Goal: Task Accomplishment & Management: Manage account settings

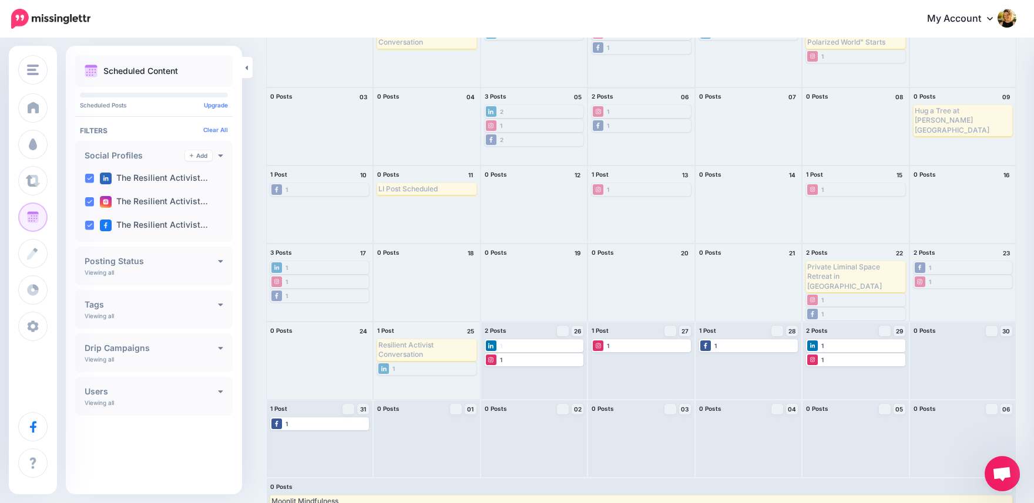
scroll to position [163, 0]
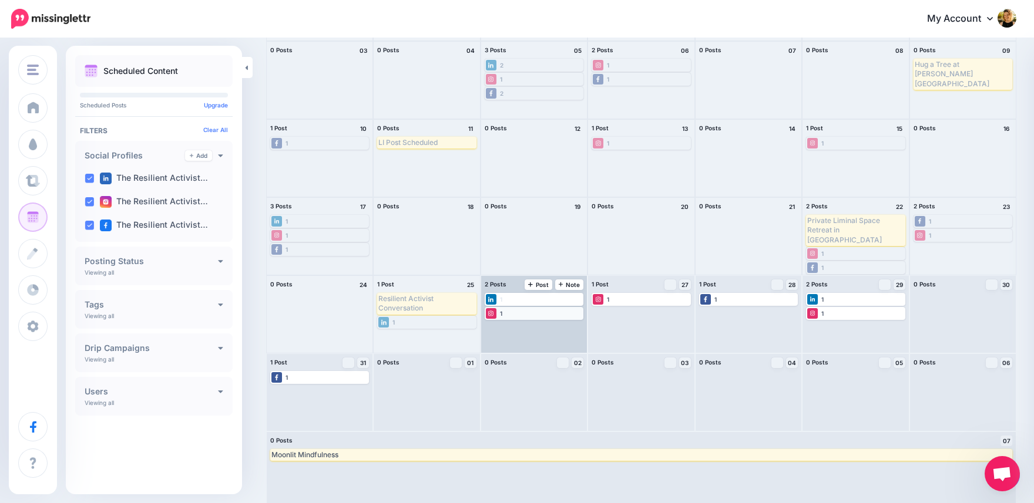
click at [544, 309] on div "1" at bounding box center [534, 313] width 96 height 11
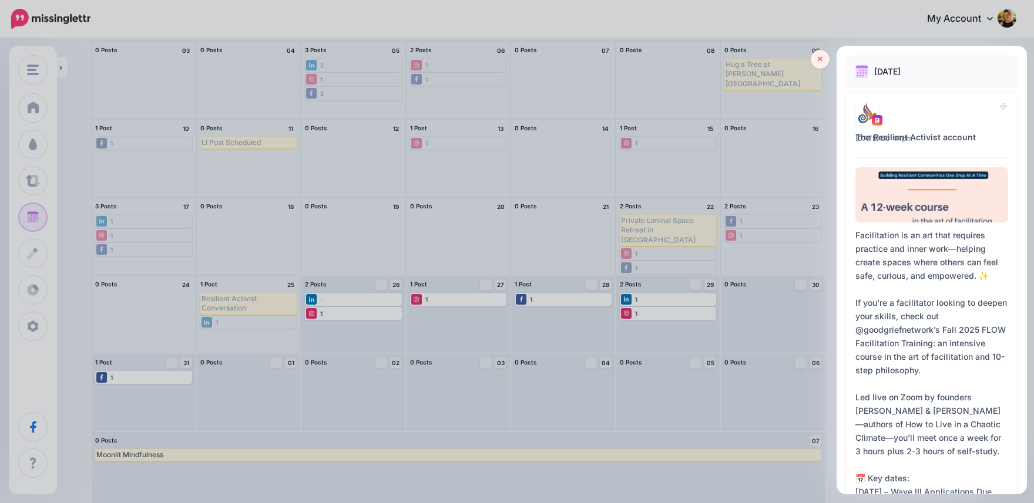
click at [818, 59] on icon at bounding box center [820, 59] width 5 height 8
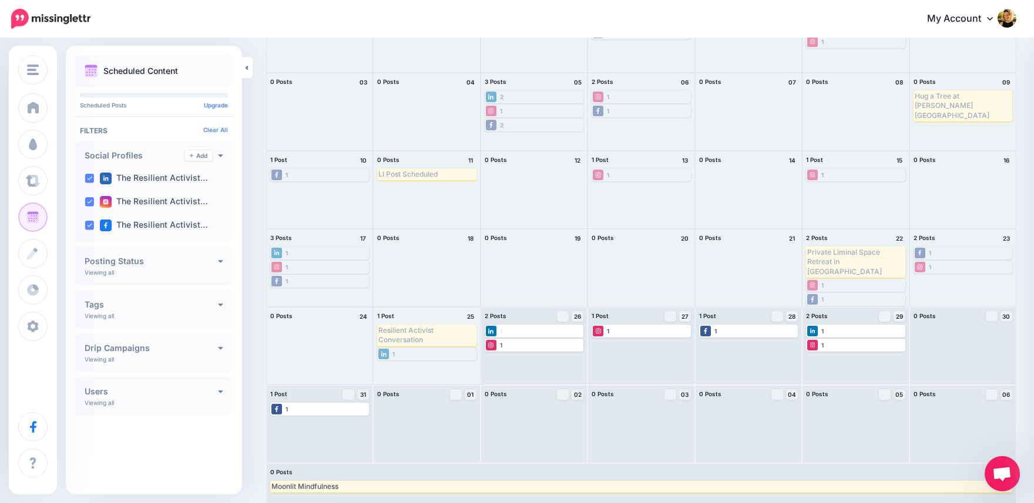
scroll to position [0, 0]
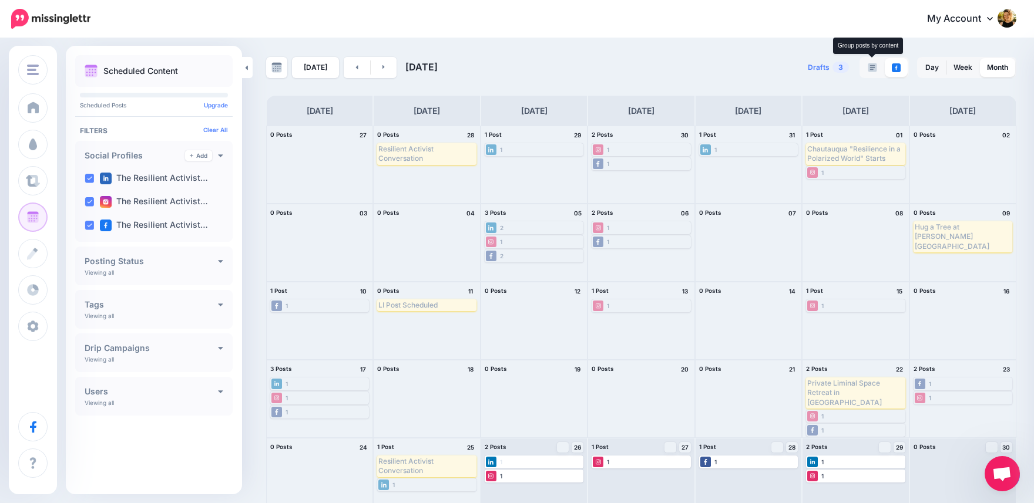
click at [870, 65] on img at bounding box center [871, 67] width 9 height 9
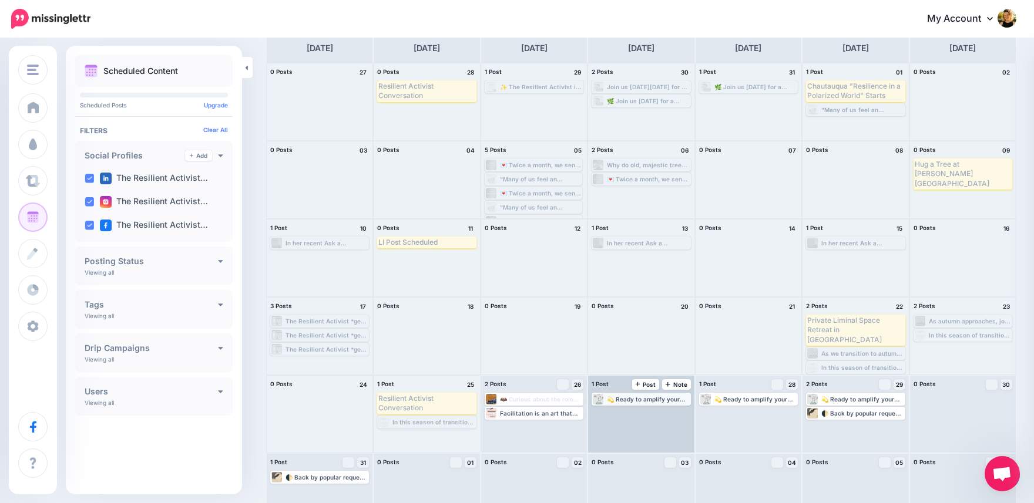
scroll to position [132, 0]
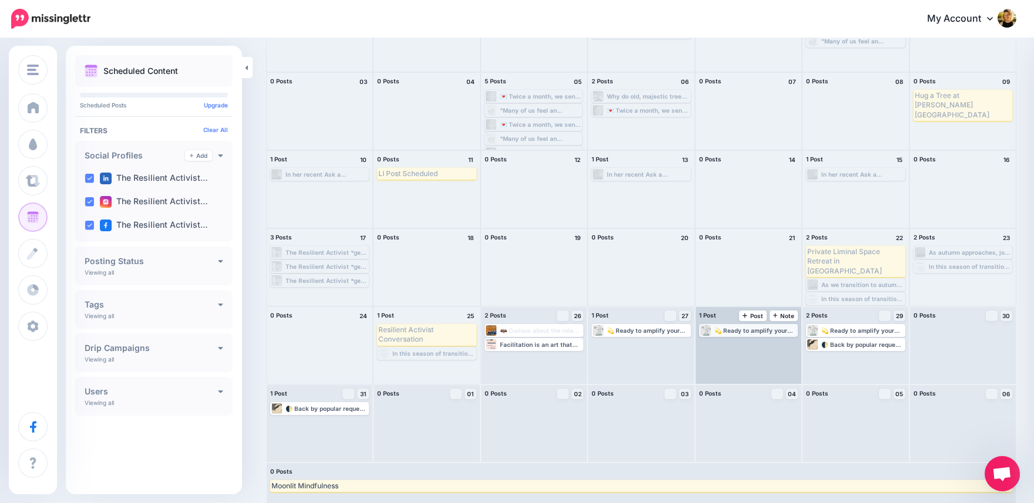
click at [735, 332] on div "💫 Ready to amplify your leadership and impact in the advocacy space? Instructor…" at bounding box center [755, 330] width 82 height 7
click at [736, 346] on span "Edit" at bounding box center [734, 345] width 9 height 6
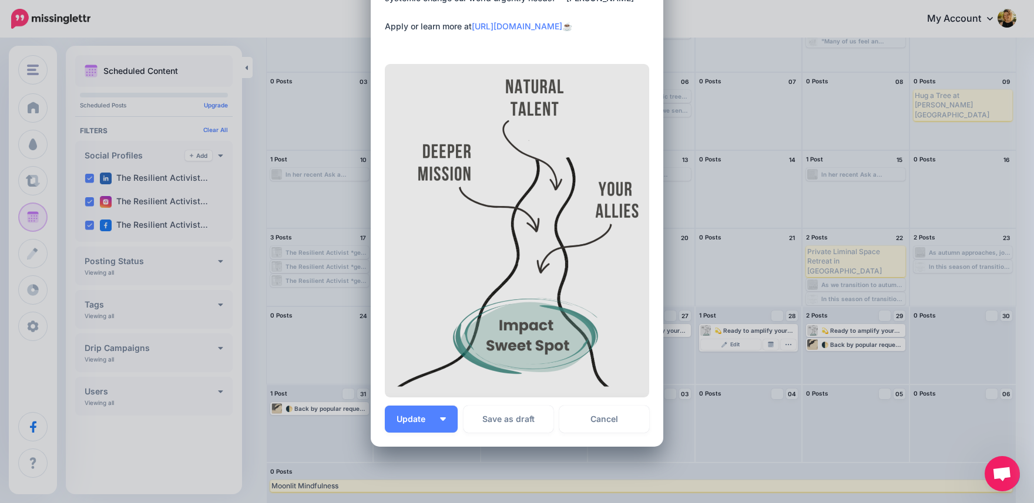
scroll to position [358, 0]
click at [601, 413] on link "Cancel" at bounding box center [604, 418] width 90 height 27
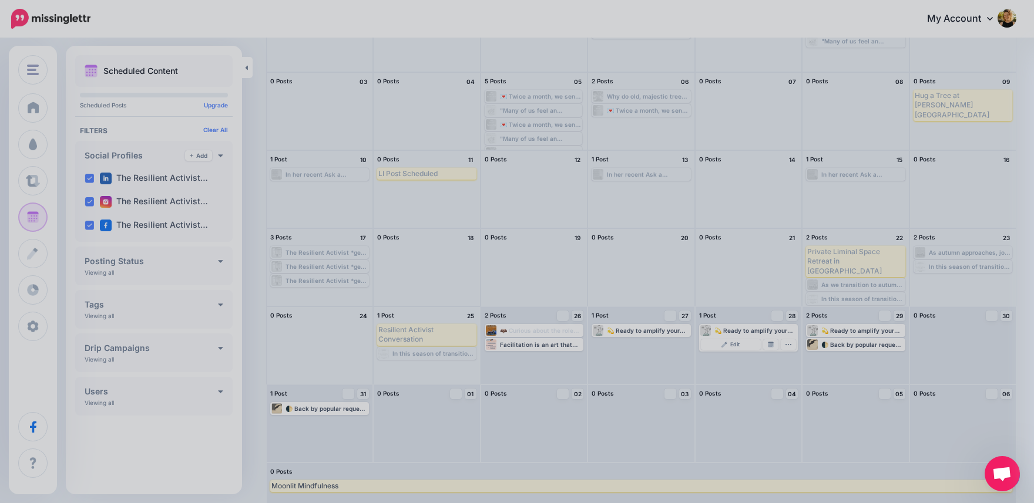
scroll to position [0, 0]
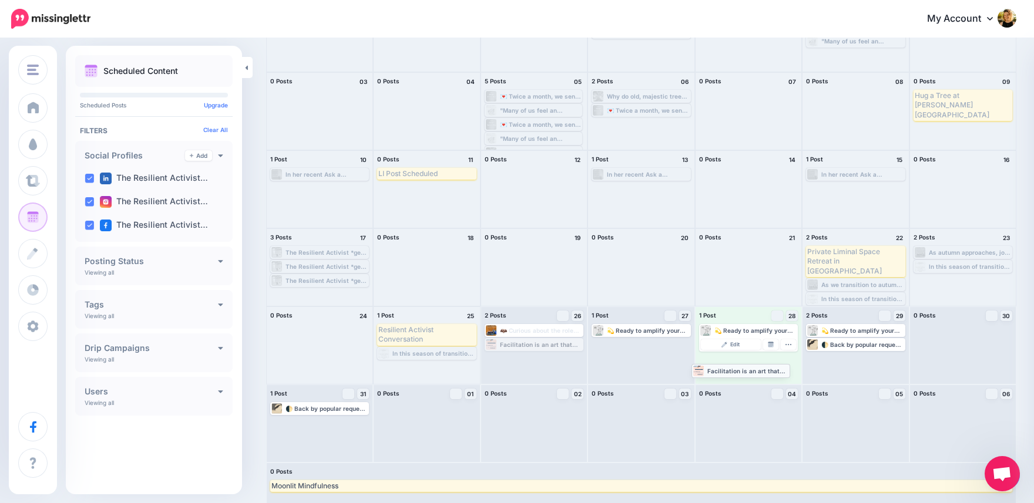
drag, startPoint x: 516, startPoint y: 346, endPoint x: 723, endPoint y: 372, distance: 208.3
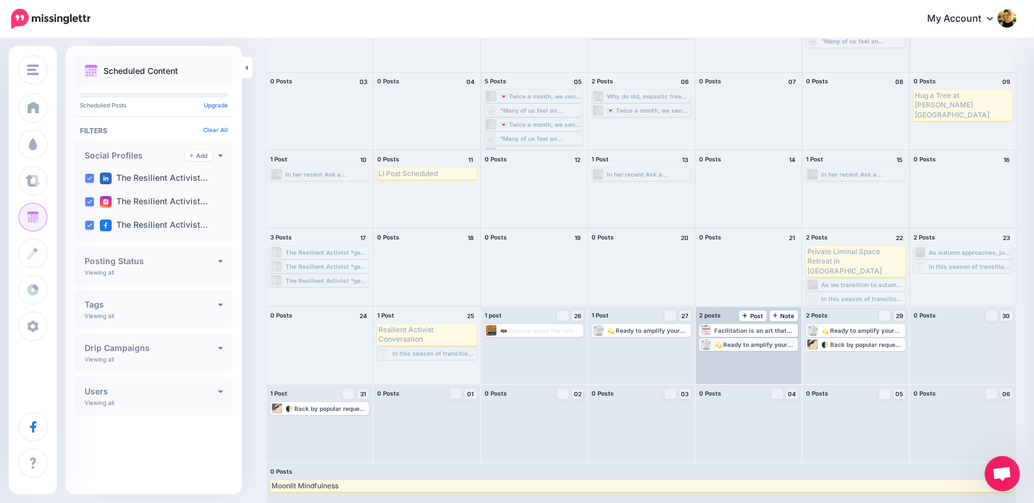
click at [731, 348] on div "💫 Ready to amplify your leadership and impact in the advocacy space? Instructor…" at bounding box center [755, 344] width 82 height 7
click at [730, 356] on span "Edit" at bounding box center [734, 359] width 9 height 6
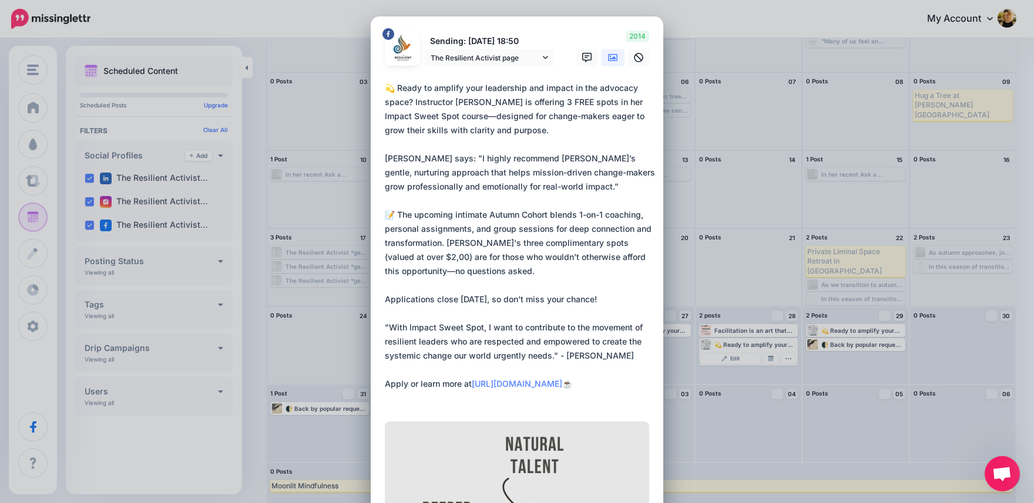
click at [615, 57] on icon at bounding box center [612, 57] width 9 height 9
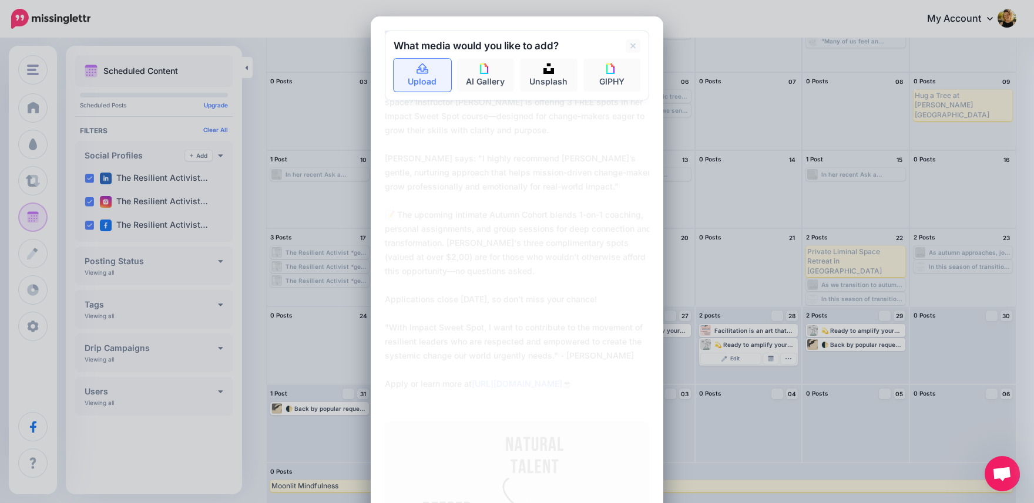
click at [432, 71] on link "Upload" at bounding box center [422, 75] width 58 height 33
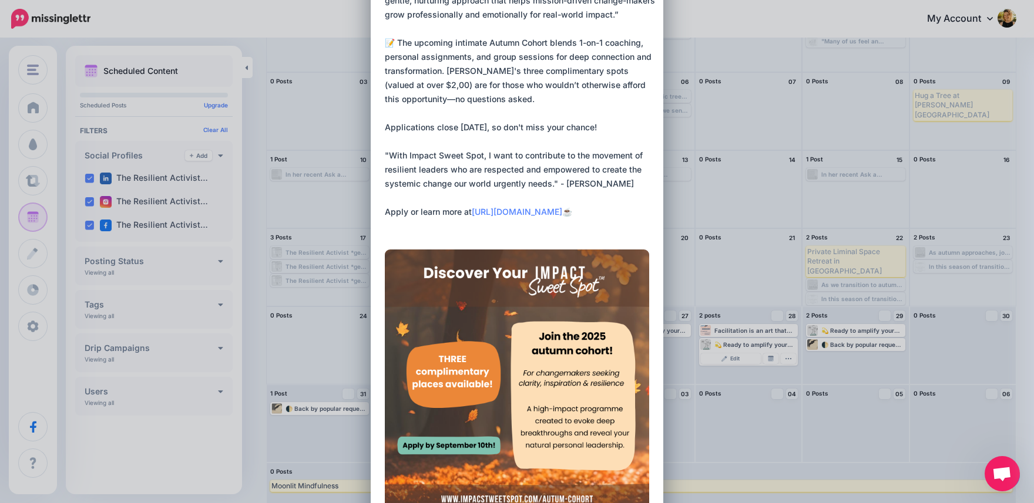
scroll to position [359, 0]
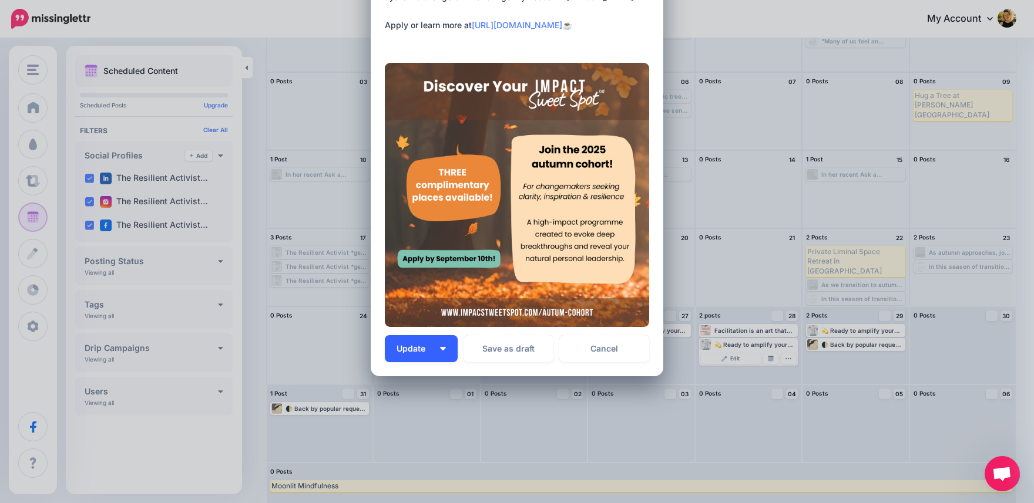
click at [438, 351] on button "Update" at bounding box center [421, 348] width 73 height 27
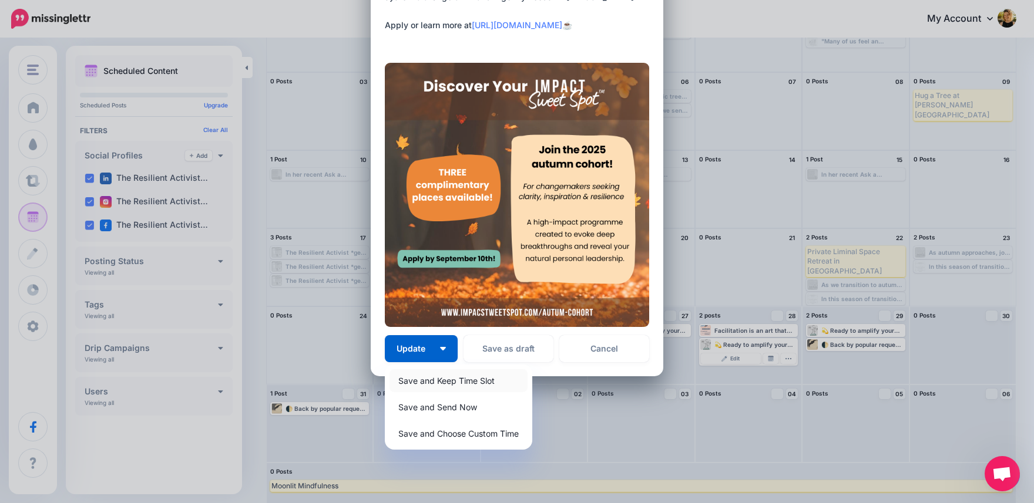
click at [452, 383] on link "Save and Keep Time Slot" at bounding box center [458, 380] width 138 height 23
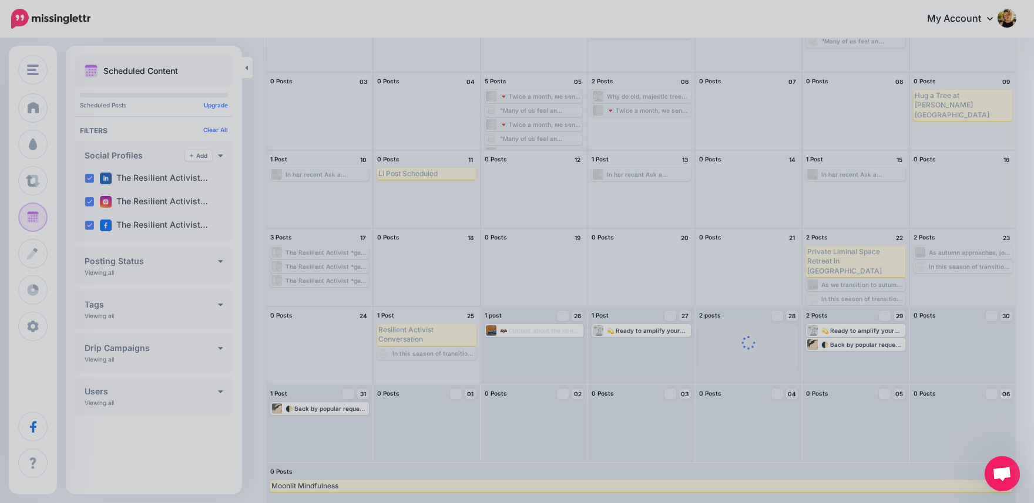
scroll to position [248, 0]
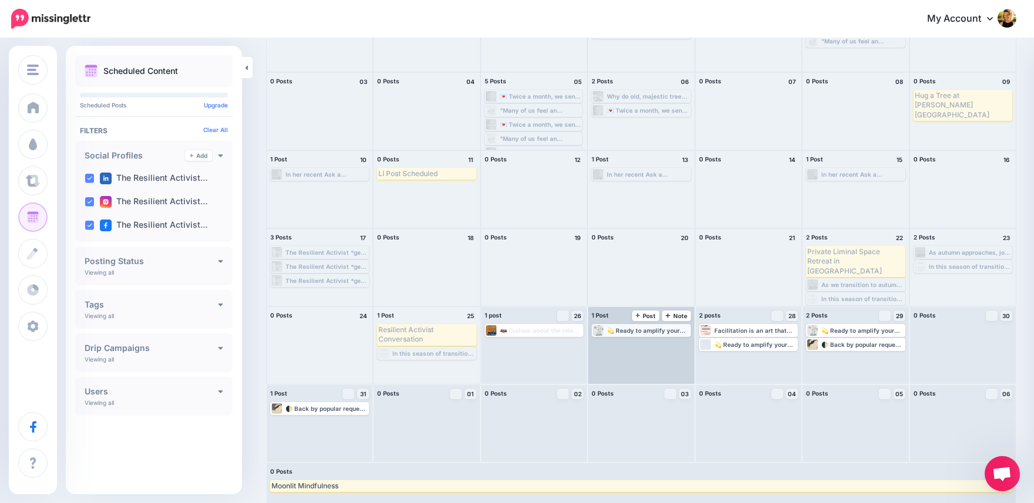
click at [638, 333] on div "💫 Ready to amplify your leadership and impact in the advocacy space? Instructor…" at bounding box center [648, 330] width 82 height 7
click at [634, 345] on link "Edit" at bounding box center [623, 344] width 60 height 11
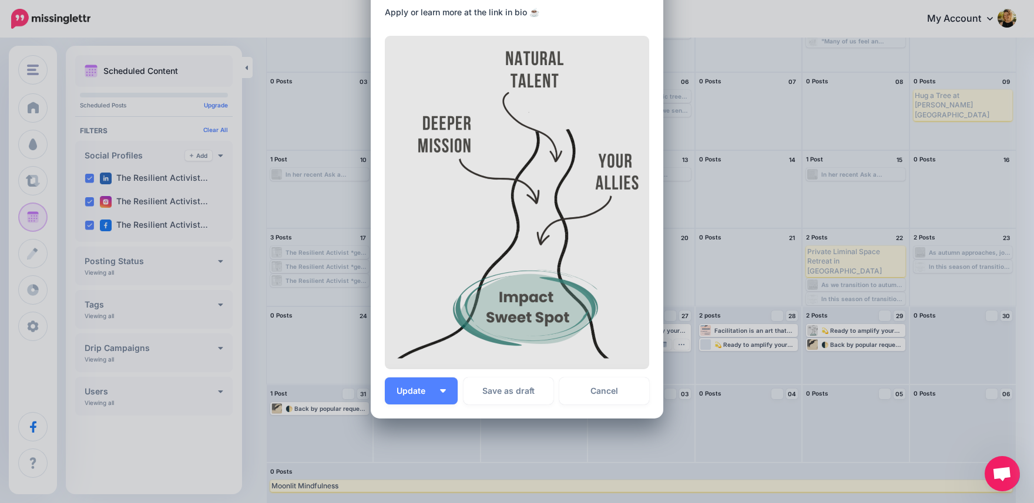
scroll to position [414, 0]
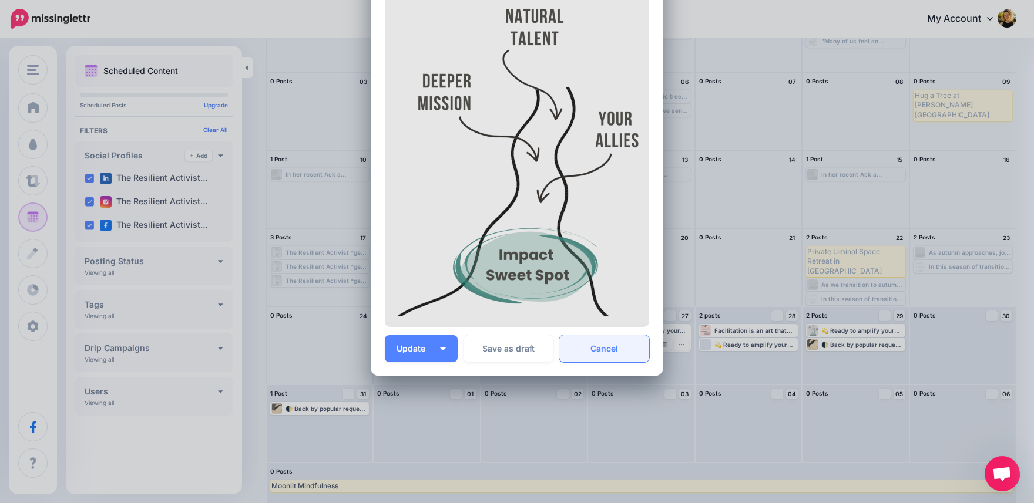
click at [617, 344] on link "Cancel" at bounding box center [604, 348] width 90 height 27
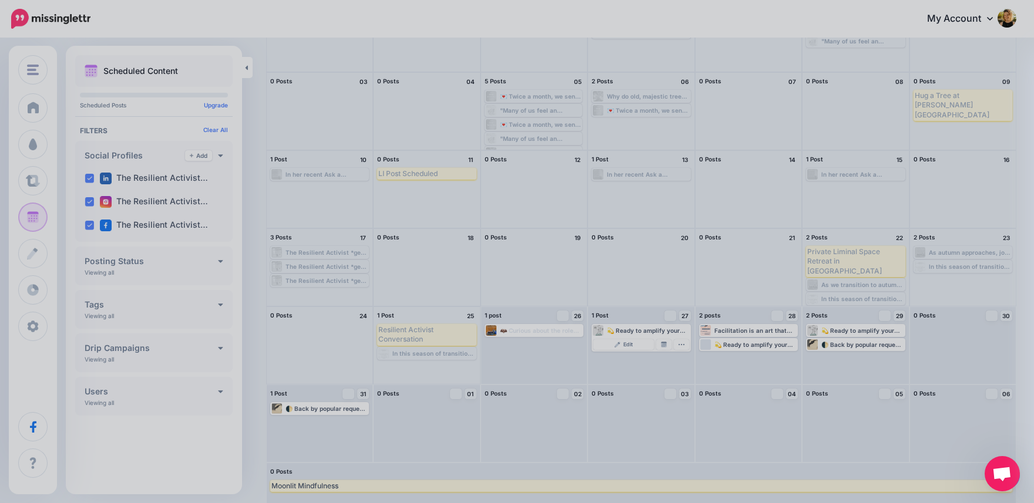
scroll to position [0, 0]
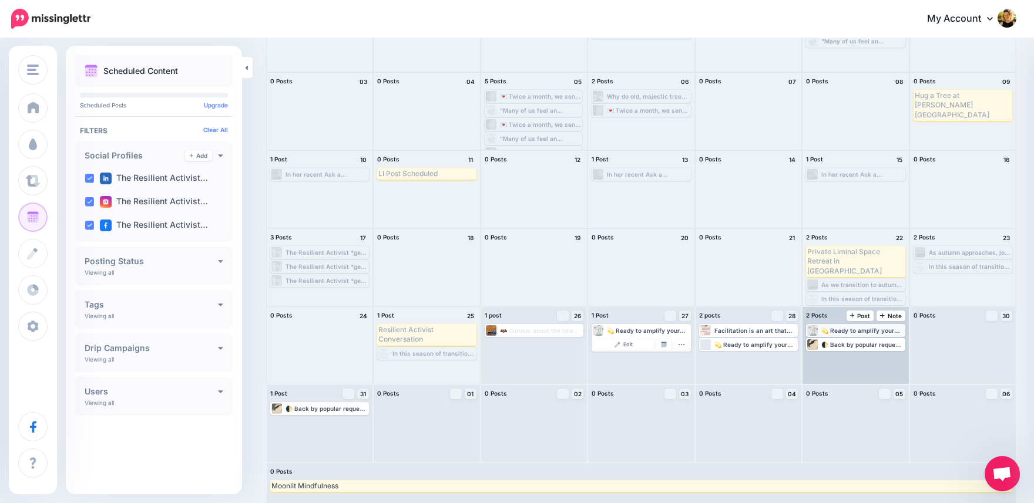
click at [847, 329] on div "💫 Ready to amplify your leadership and impact in the advocacy space? Instructor…" at bounding box center [862, 330] width 82 height 7
click at [842, 344] on span "Edit" at bounding box center [841, 345] width 9 height 6
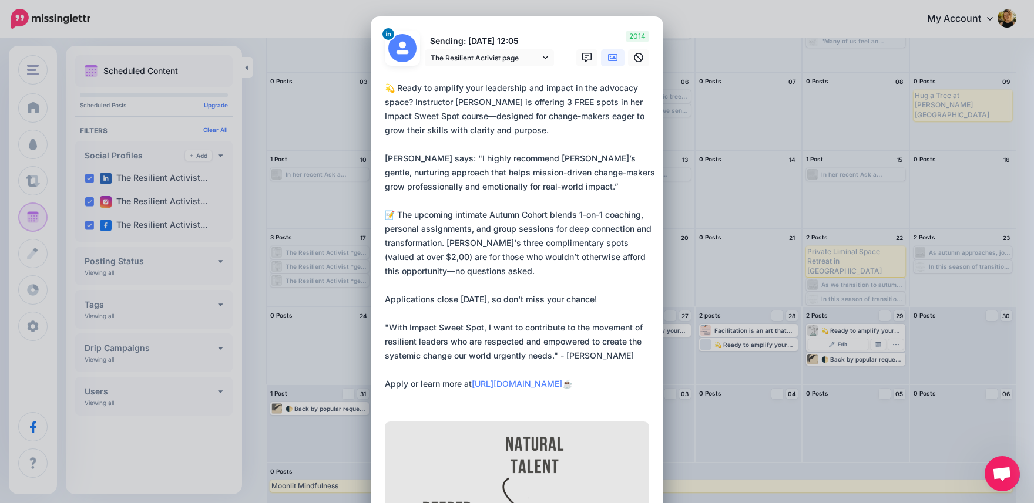
click at [613, 58] on icon at bounding box center [612, 57] width 9 height 7
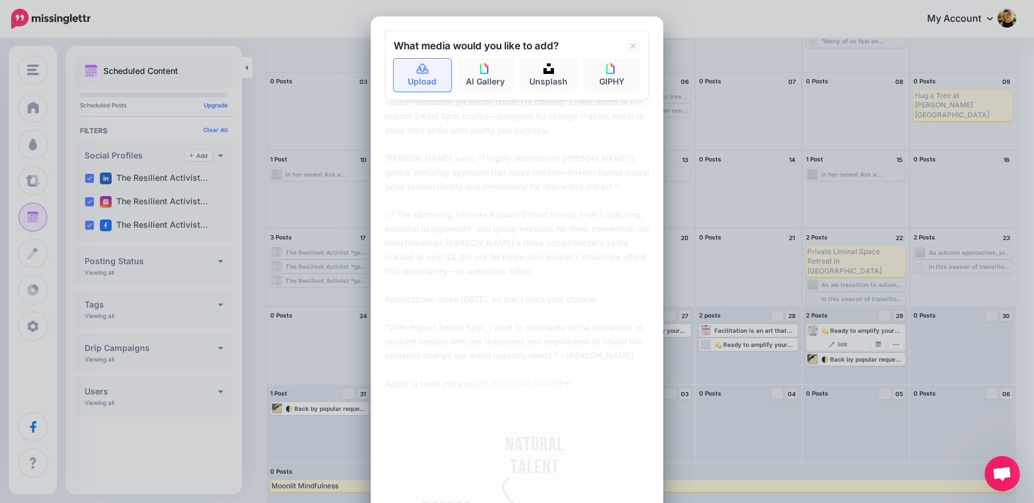
click at [421, 70] on icon at bounding box center [423, 69] width 14 height 11
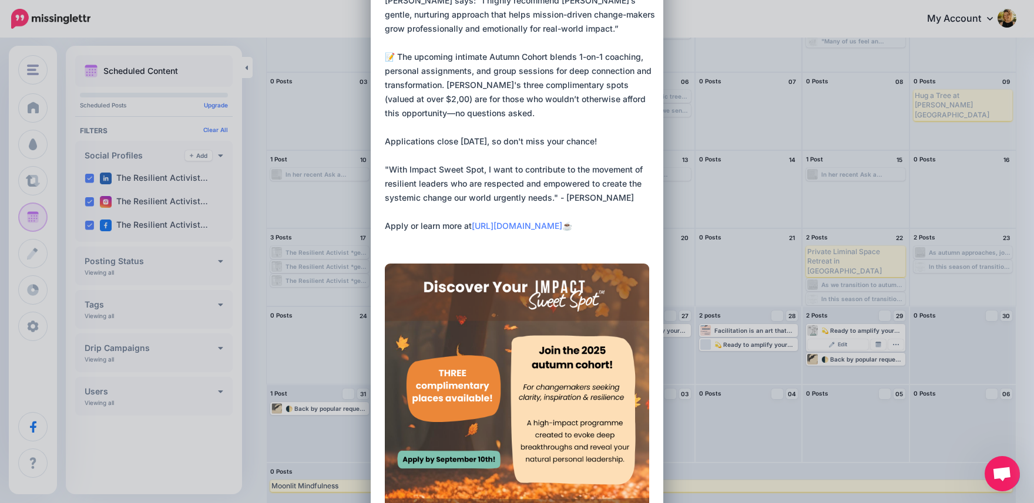
scroll to position [359, 0]
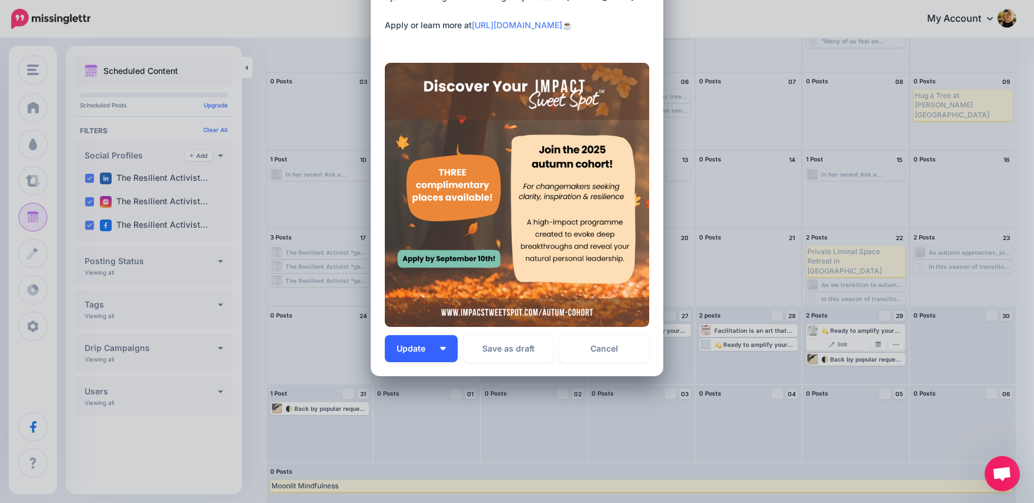
click at [448, 345] on button "Update" at bounding box center [421, 348] width 73 height 27
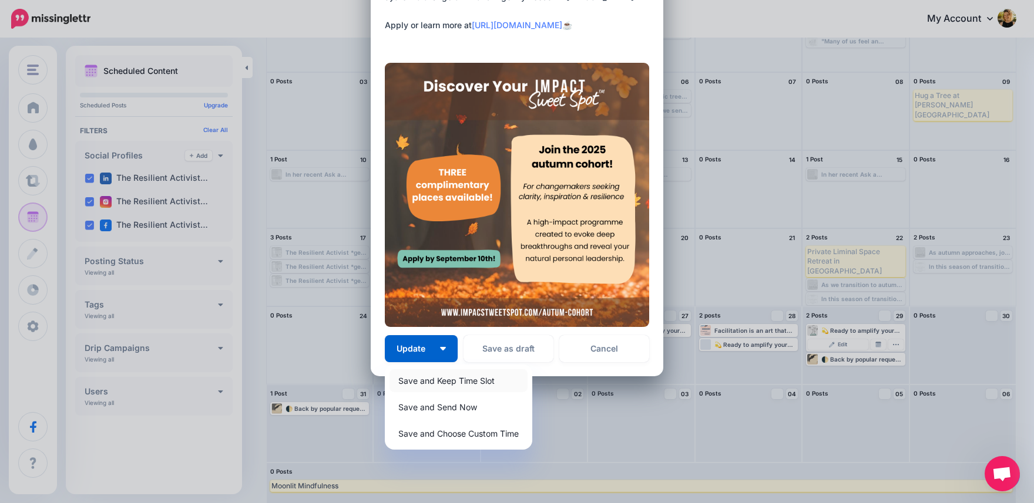
click at [450, 380] on link "Save and Keep Time Slot" at bounding box center [458, 380] width 138 height 23
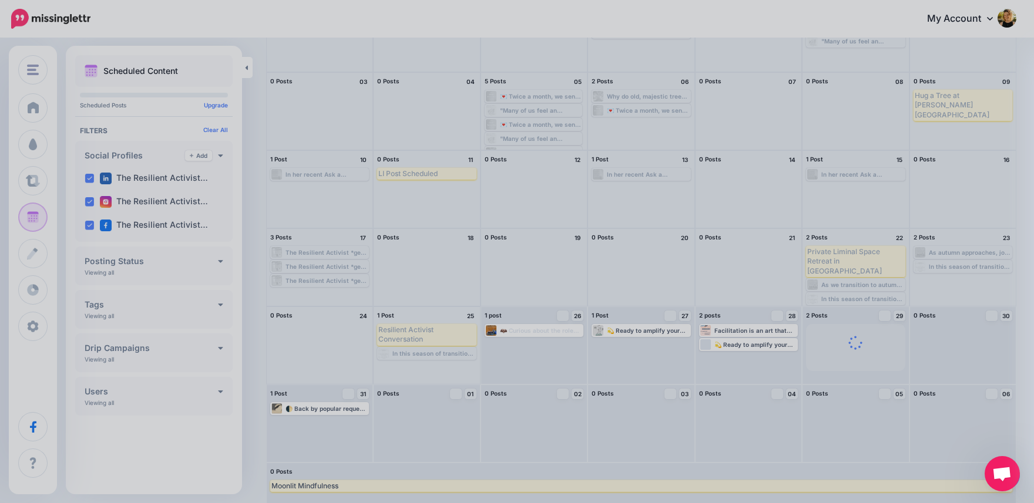
scroll to position [0, 0]
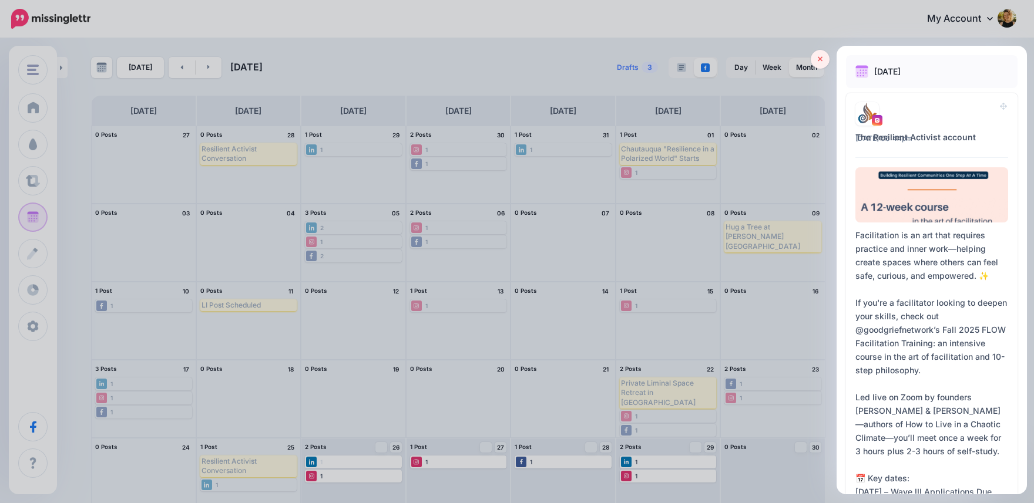
click at [824, 59] on link at bounding box center [819, 59] width 19 height 19
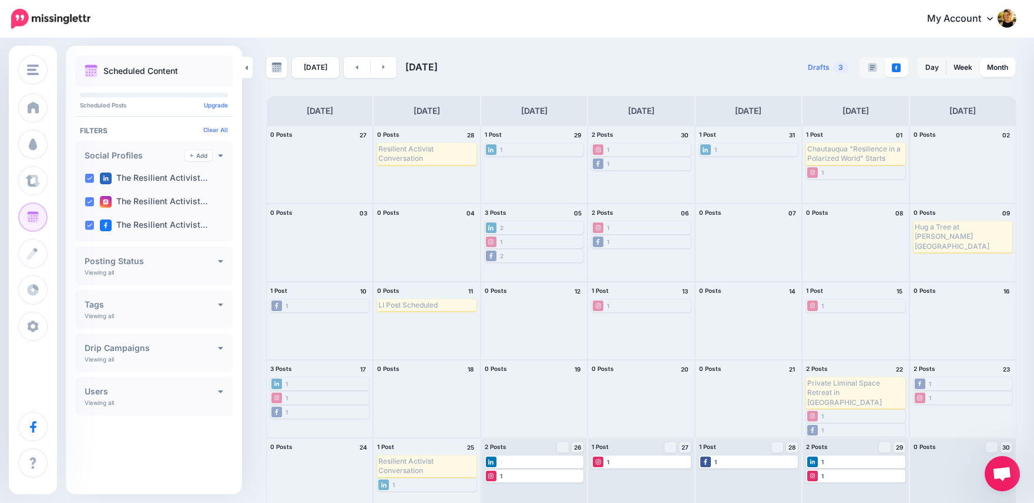
scroll to position [86, 0]
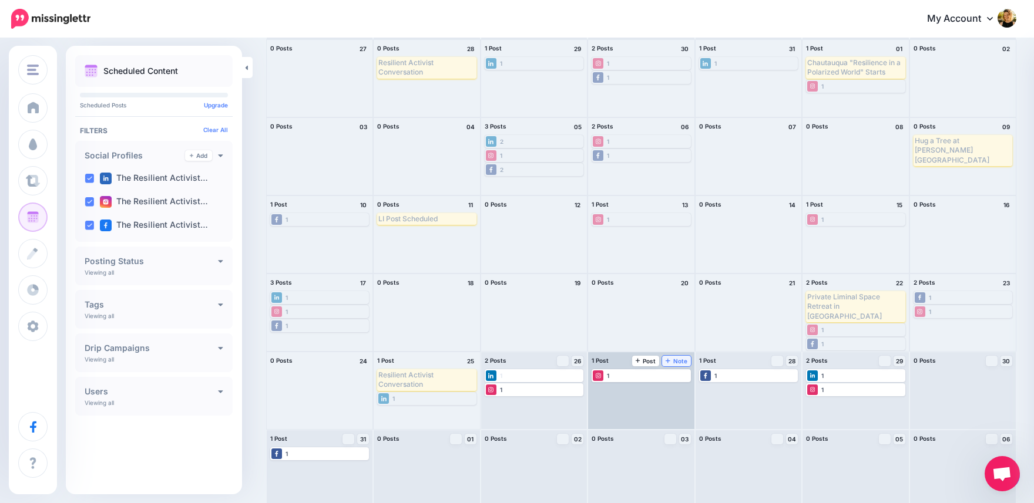
click at [672, 364] on span "Note" at bounding box center [676, 361] width 22 height 6
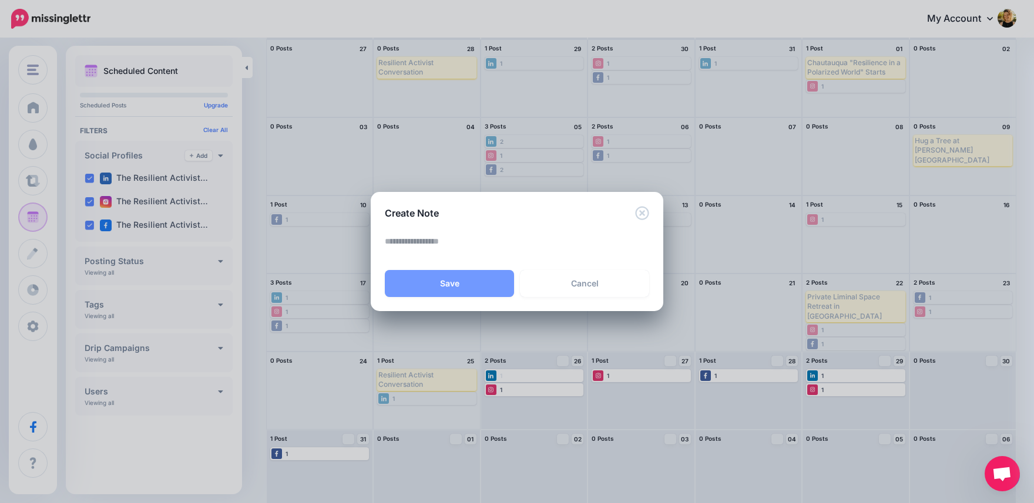
click at [511, 248] on textarea at bounding box center [520, 245] width 270 height 23
type textarea "**********"
click at [486, 287] on button "Save" at bounding box center [449, 283] width 129 height 27
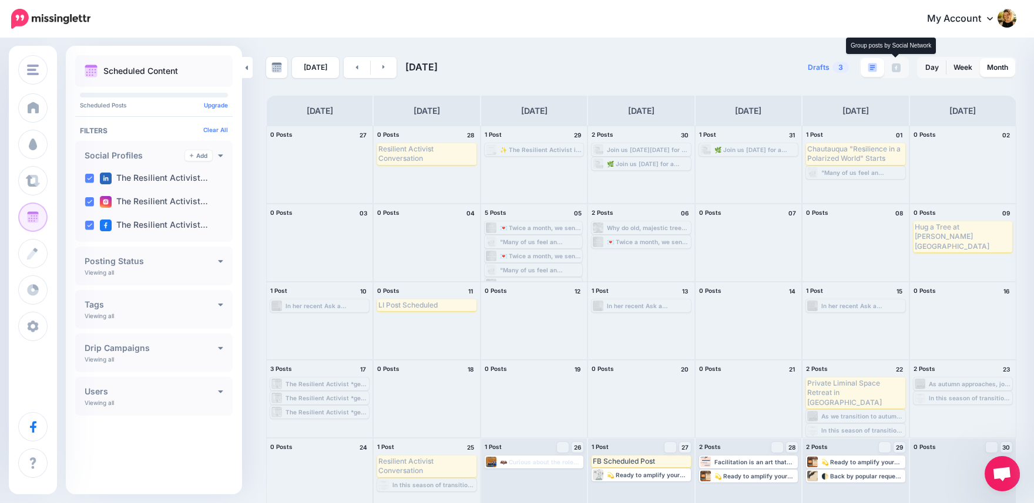
click at [897, 72] on link at bounding box center [895, 67] width 23 height 19
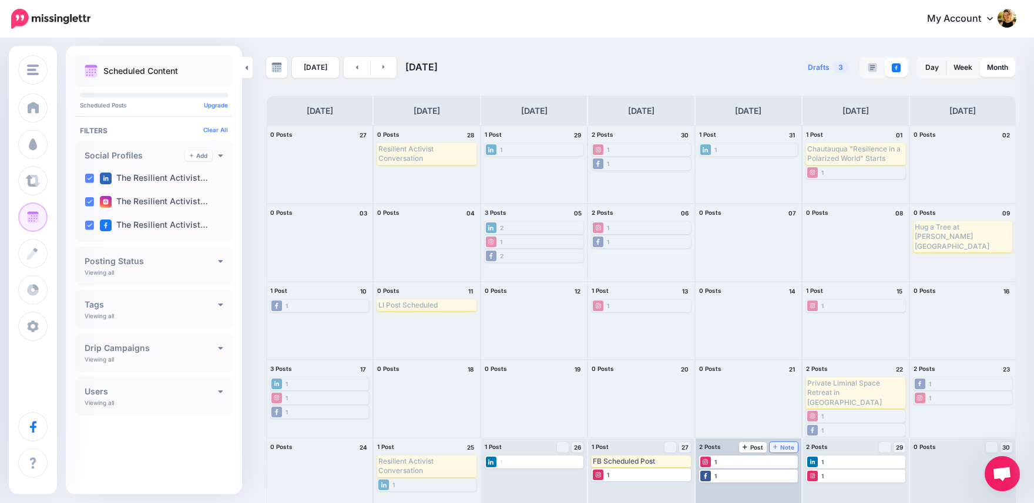
click at [777, 446] on icon at bounding box center [775, 447] width 5 height 6
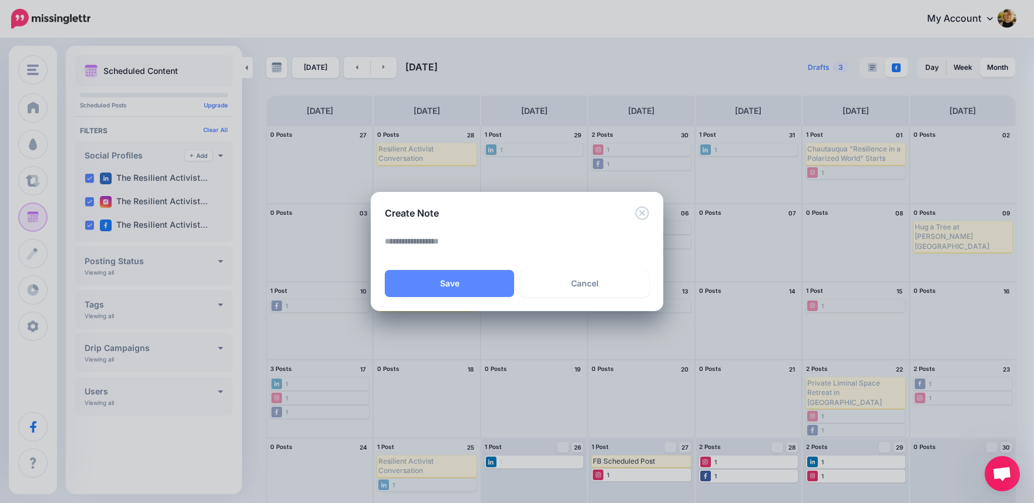
click at [529, 244] on textarea at bounding box center [520, 245] width 270 height 23
type textarea "**********"
click at [472, 292] on button "Save" at bounding box center [449, 283] width 129 height 27
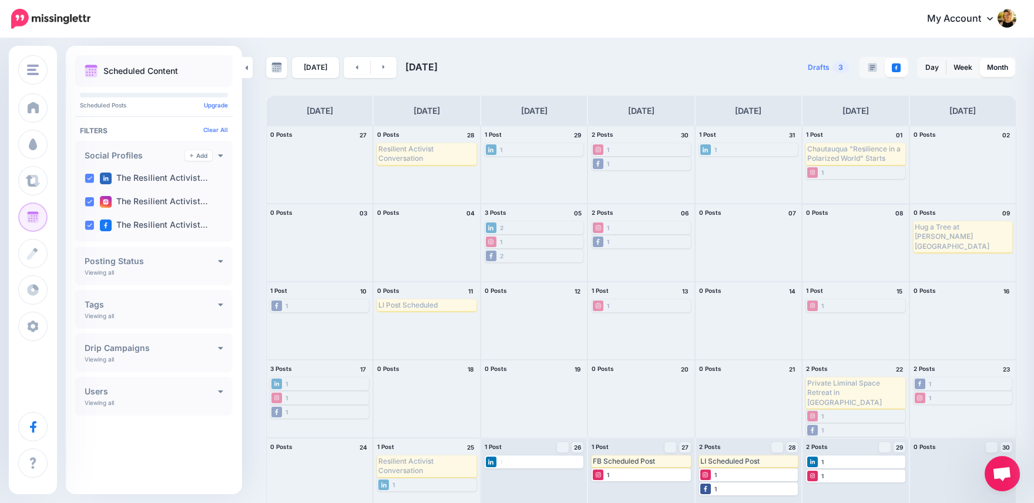
scroll to position [169, 0]
